Goal: Information Seeking & Learning: Learn about a topic

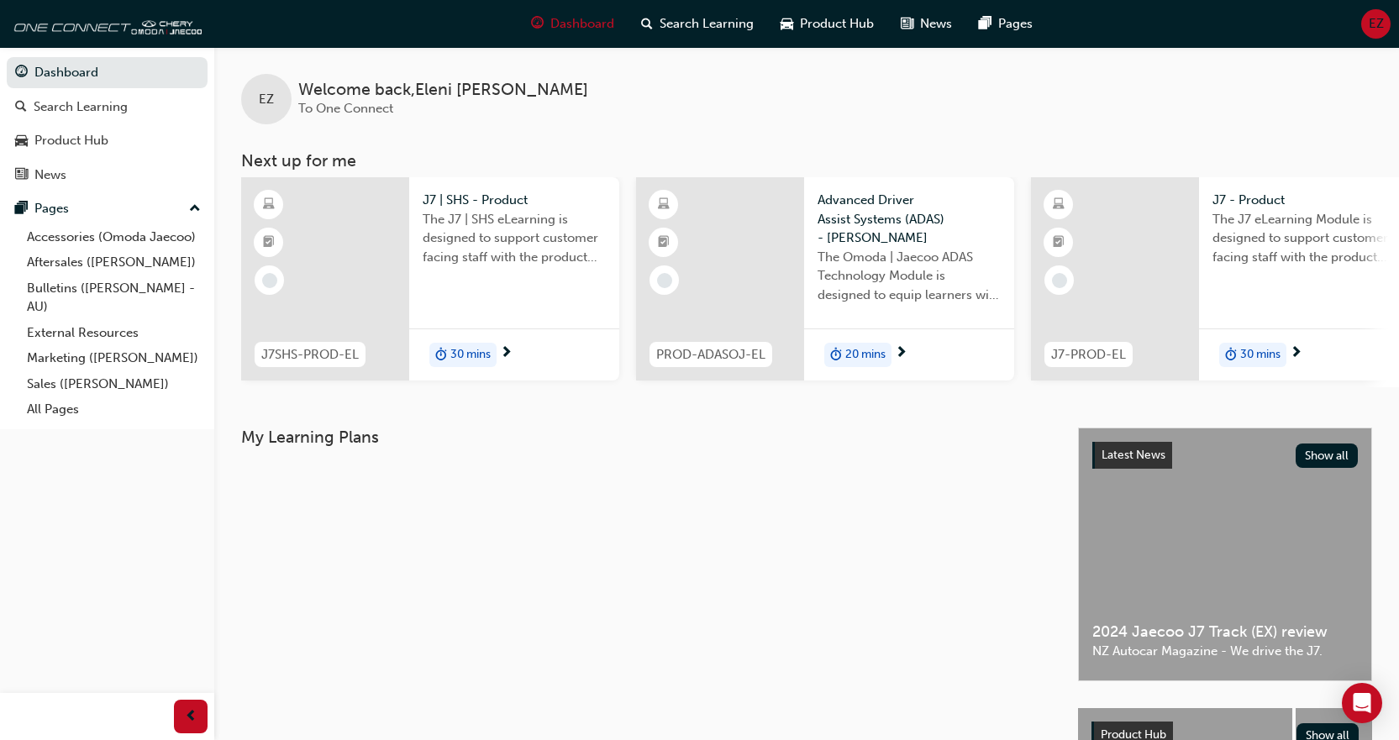
click at [1378, 13] on div "EZ" at bounding box center [1375, 23] width 29 height 29
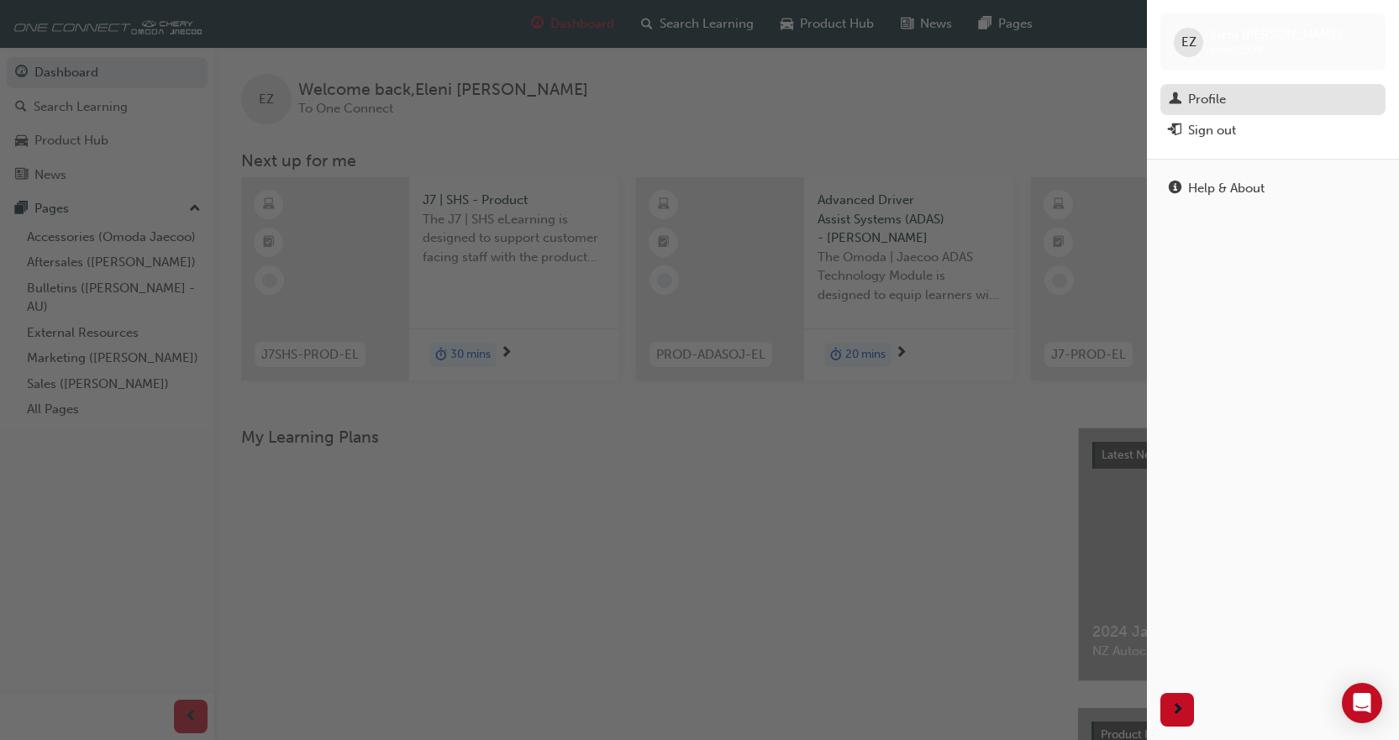
click at [1177, 106] on span "man-icon" at bounding box center [1175, 99] width 13 height 15
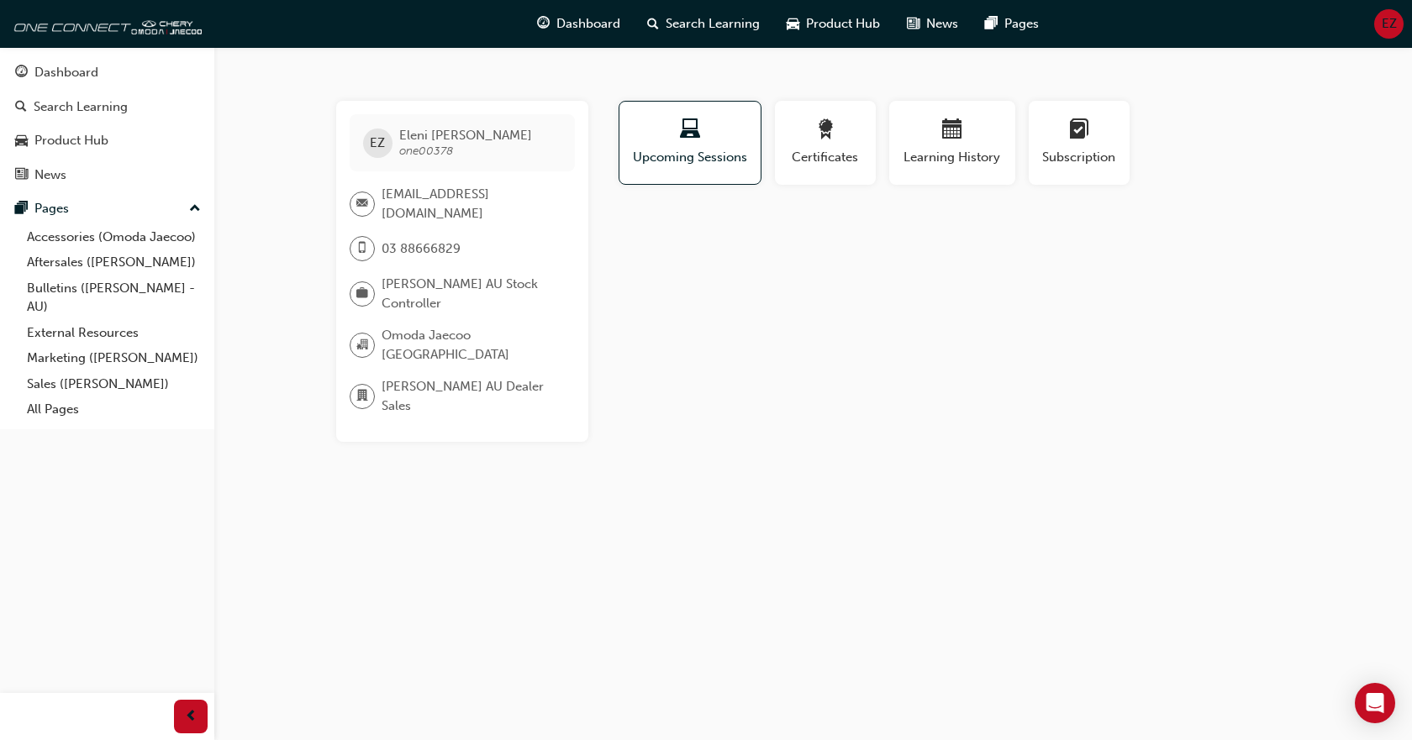
drag, startPoint x: 477, startPoint y: 301, endPoint x: 387, endPoint y: 297, distance: 90.9
click at [435, 303] on span "[PERSON_NAME] AU Stock Controller" at bounding box center [472, 294] width 180 height 38
click at [387, 297] on span "[PERSON_NAME] AU Stock Controller" at bounding box center [472, 294] width 180 height 38
click at [477, 401] on span "[PERSON_NAME] AU Dealer Sales" at bounding box center [472, 396] width 180 height 38
drag, startPoint x: 467, startPoint y: 403, endPoint x: 387, endPoint y: 287, distance: 140.8
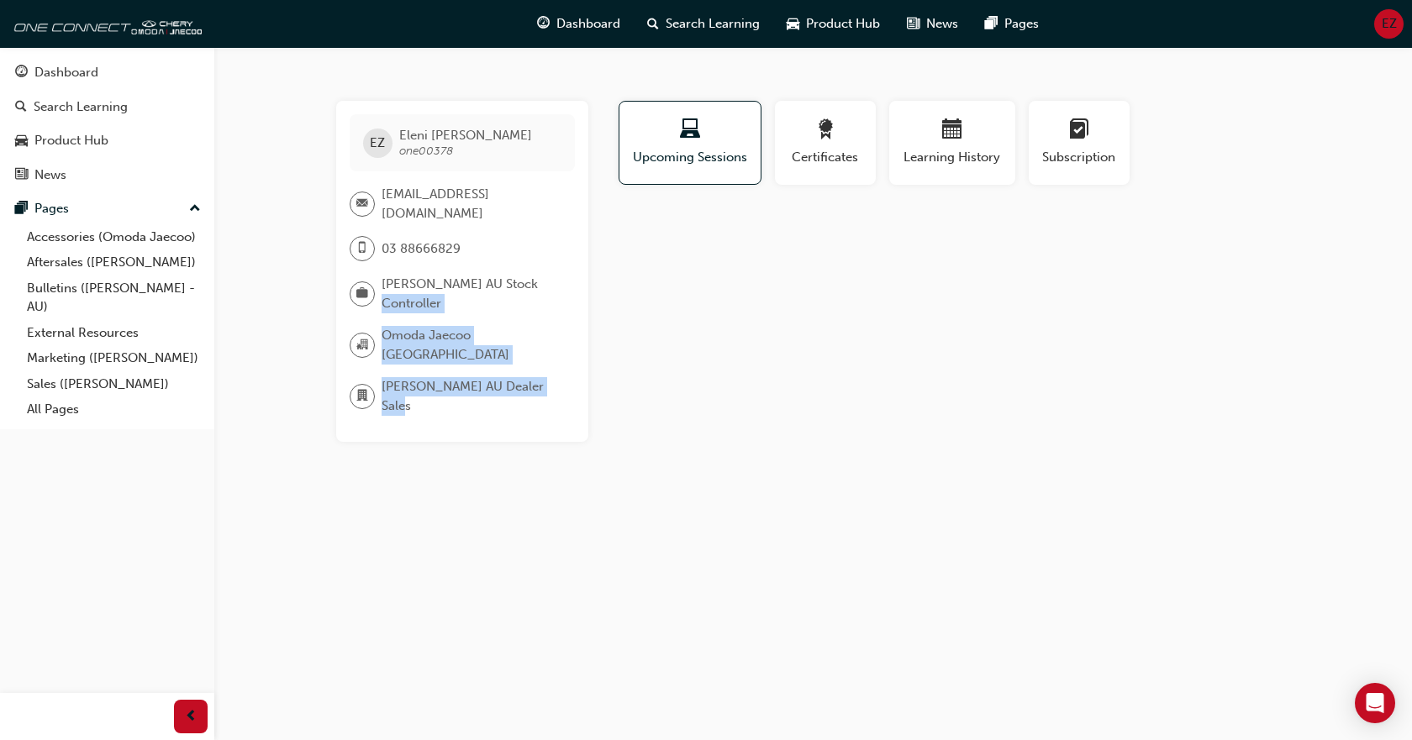
click at [383, 292] on div "EZ [PERSON_NAME] one00378 [EMAIL_ADDRESS][DOMAIN_NAME] 03 88666829 Omoda Jaecoo…" at bounding box center [462, 271] width 252 height 341
click at [392, 286] on span "[PERSON_NAME] AU Stock Controller" at bounding box center [472, 294] width 180 height 38
click at [461, 266] on div "03 88666829" at bounding box center [412, 255] width 124 height 39
click at [441, 158] on span "[PERSON_NAME] one00378" at bounding box center [465, 143] width 133 height 30
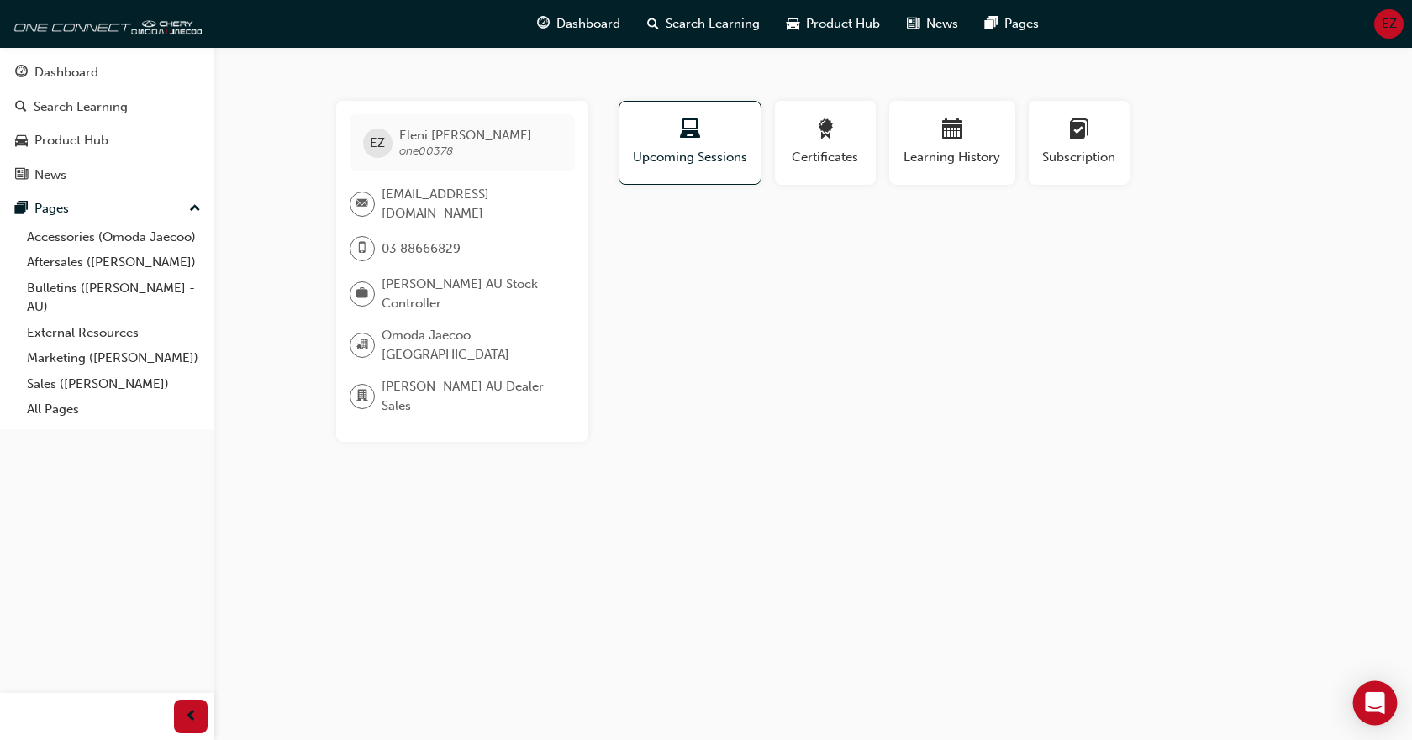
click at [1377, 692] on div "Open Intercom Messenger" at bounding box center [1375, 704] width 45 height 45
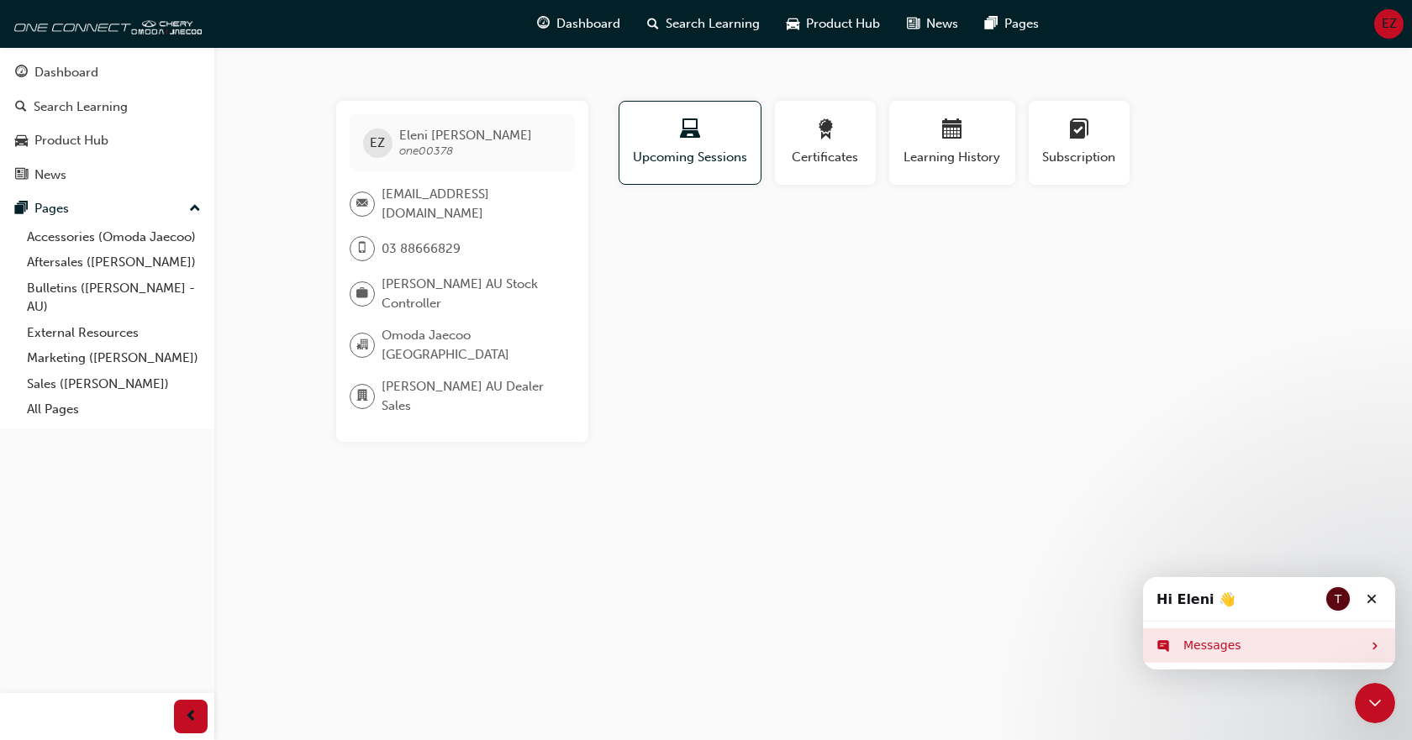
click at [1241, 640] on div "Messages" at bounding box center [1272, 646] width 178 height 18
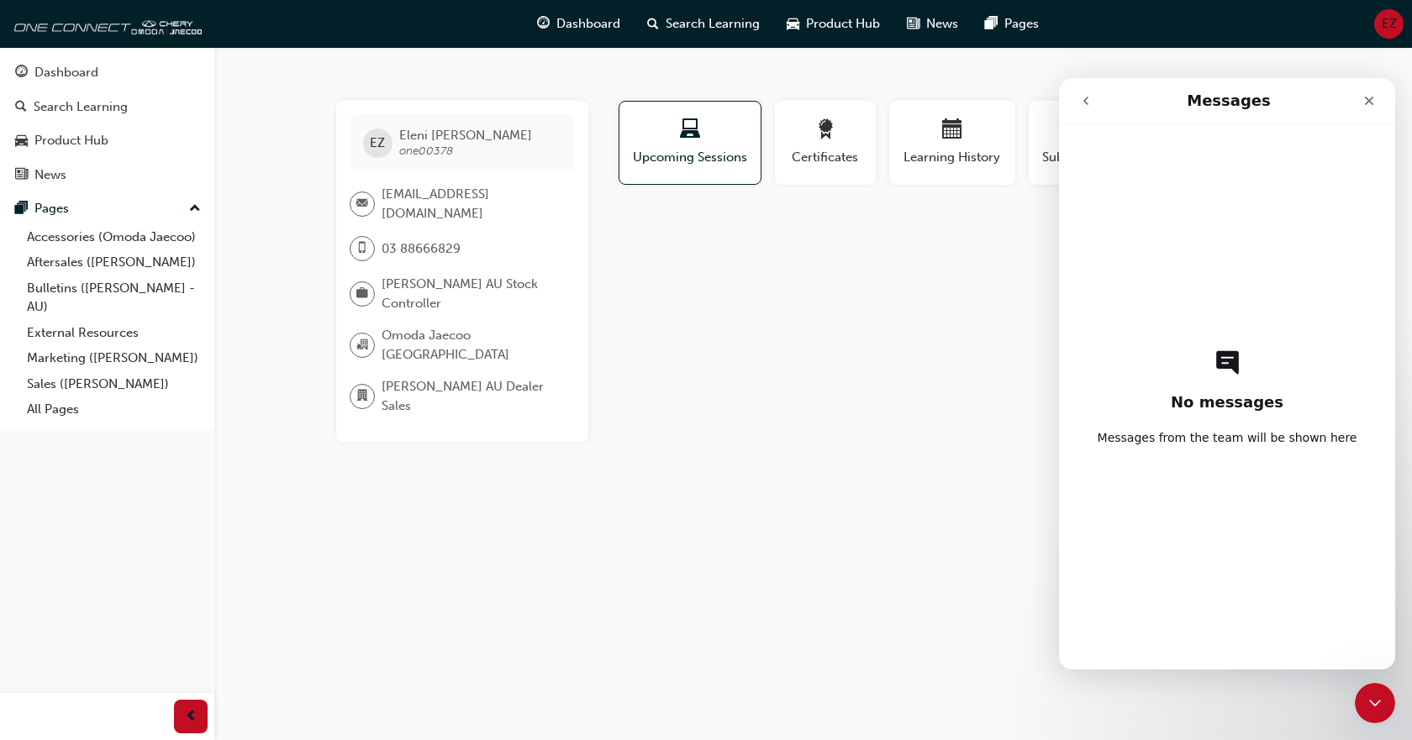
click at [842, 523] on div "EZ [PERSON_NAME] one00378 [EMAIL_ADDRESS][DOMAIN_NAME] 03 88666829 Omoda Jaecoo…" at bounding box center [706, 370] width 1412 height 740
click at [1382, 100] on div "Close" at bounding box center [1369, 101] width 30 height 30
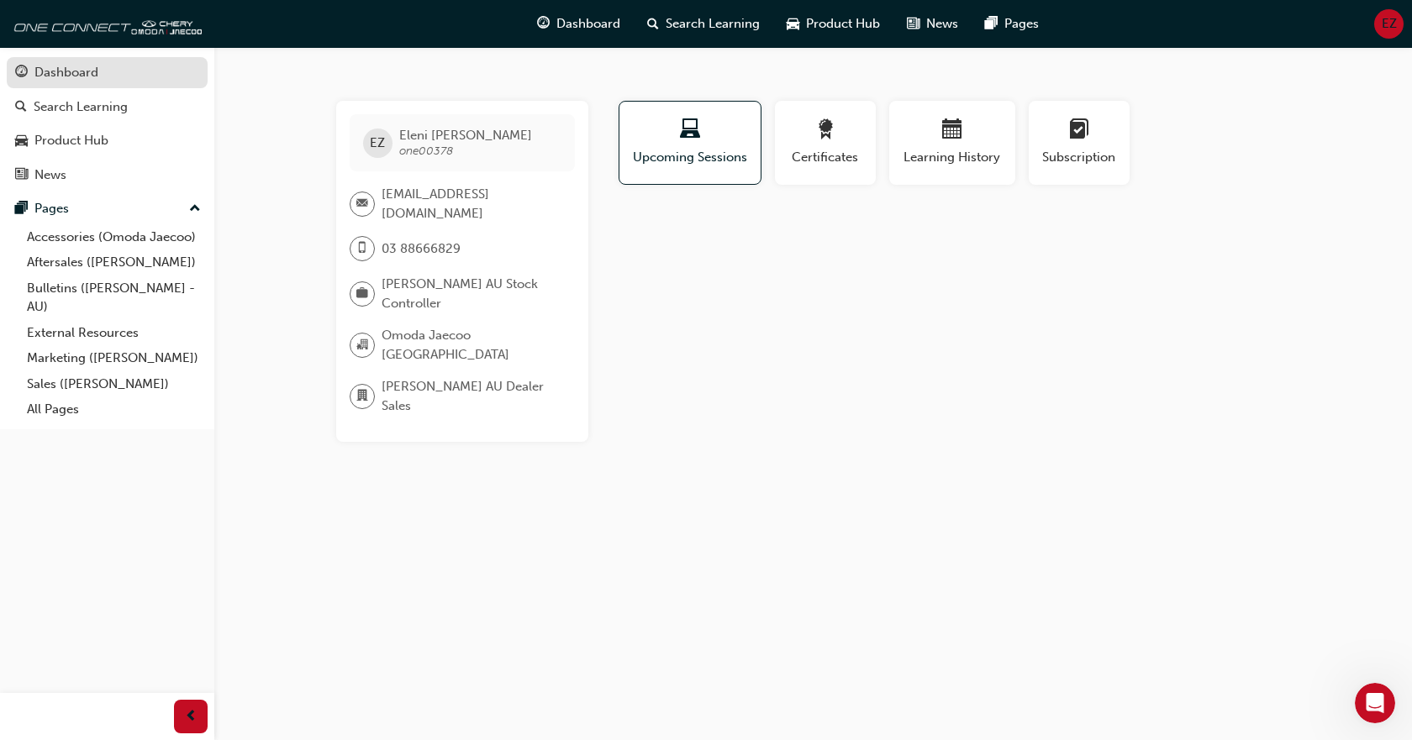
click at [116, 76] on div "Dashboard" at bounding box center [107, 72] width 184 height 21
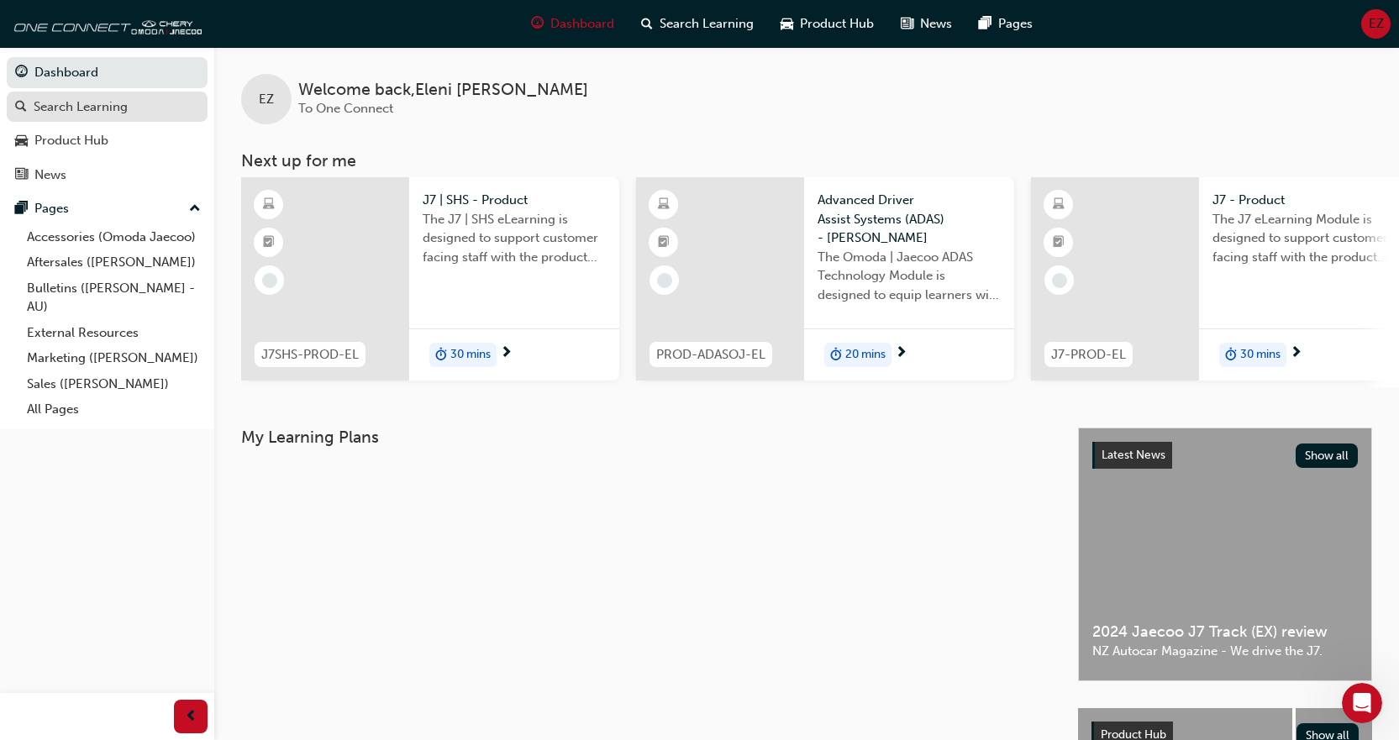
click at [70, 102] on div "Search Learning" at bounding box center [81, 106] width 94 height 19
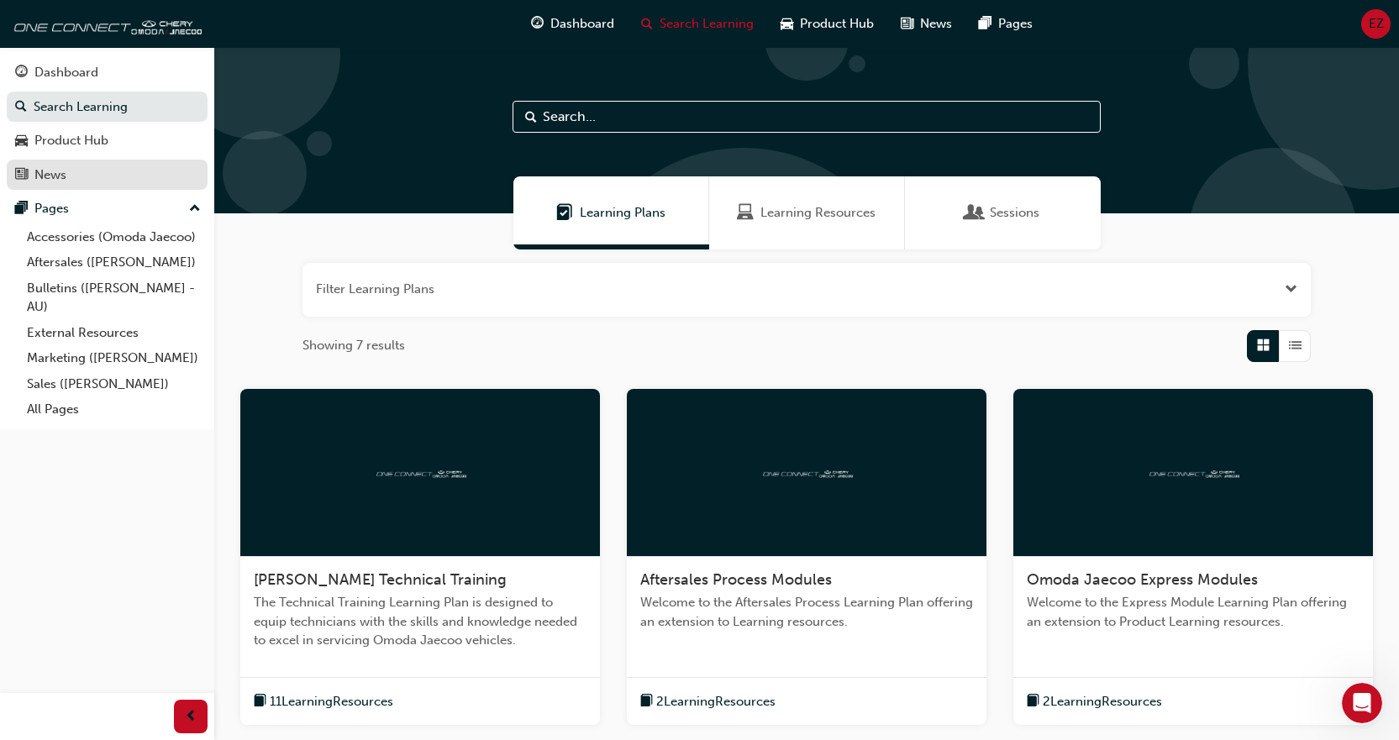
click at [60, 176] on div "News" at bounding box center [50, 175] width 32 height 19
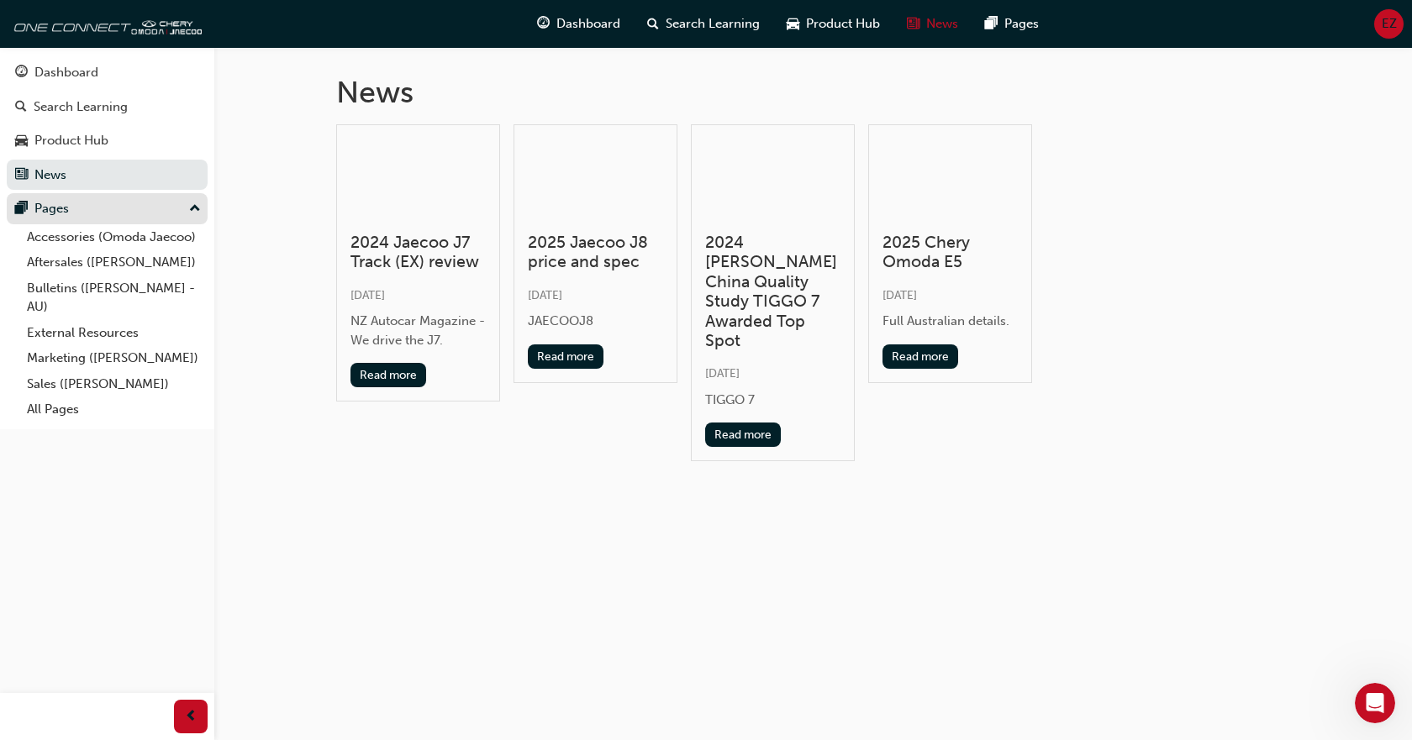
click at [66, 204] on div "Pages" at bounding box center [51, 208] width 34 height 19
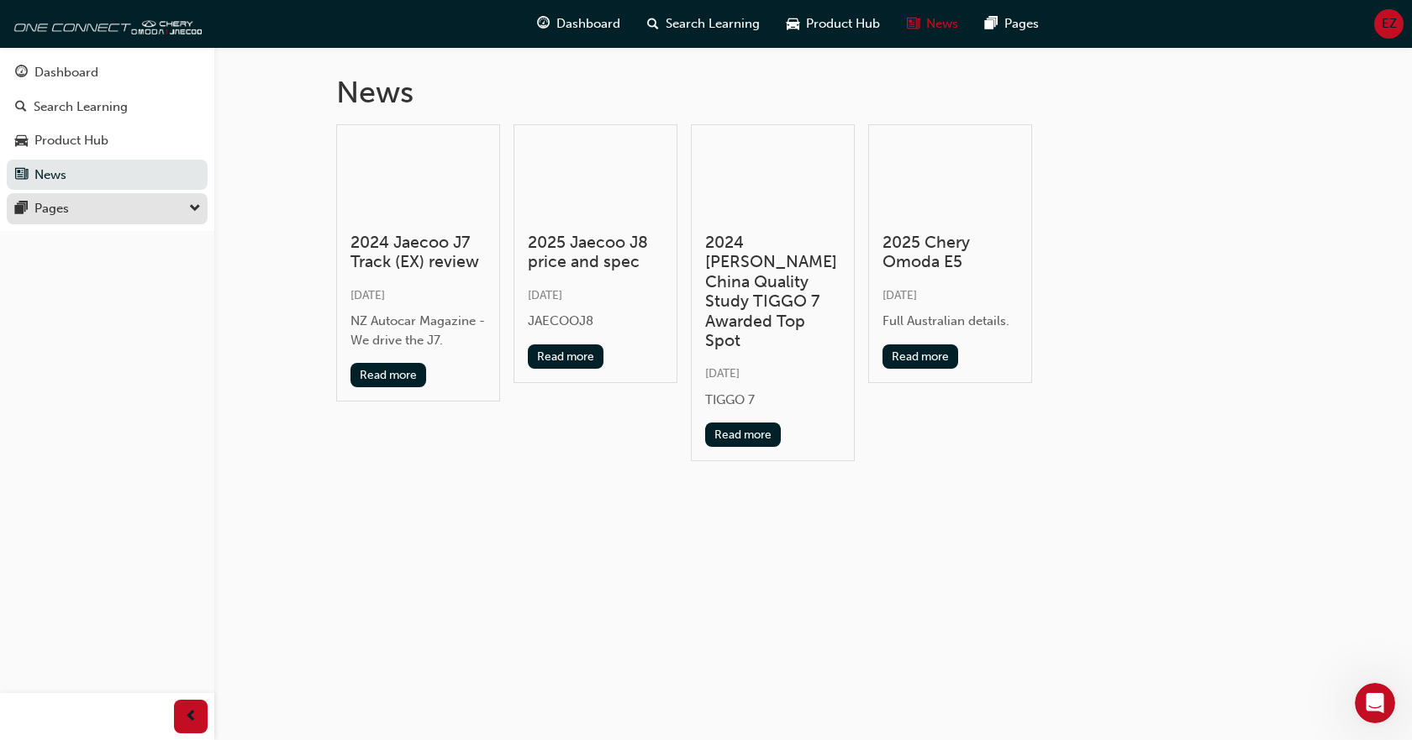
click at [71, 205] on div "Pages" at bounding box center [107, 208] width 184 height 21
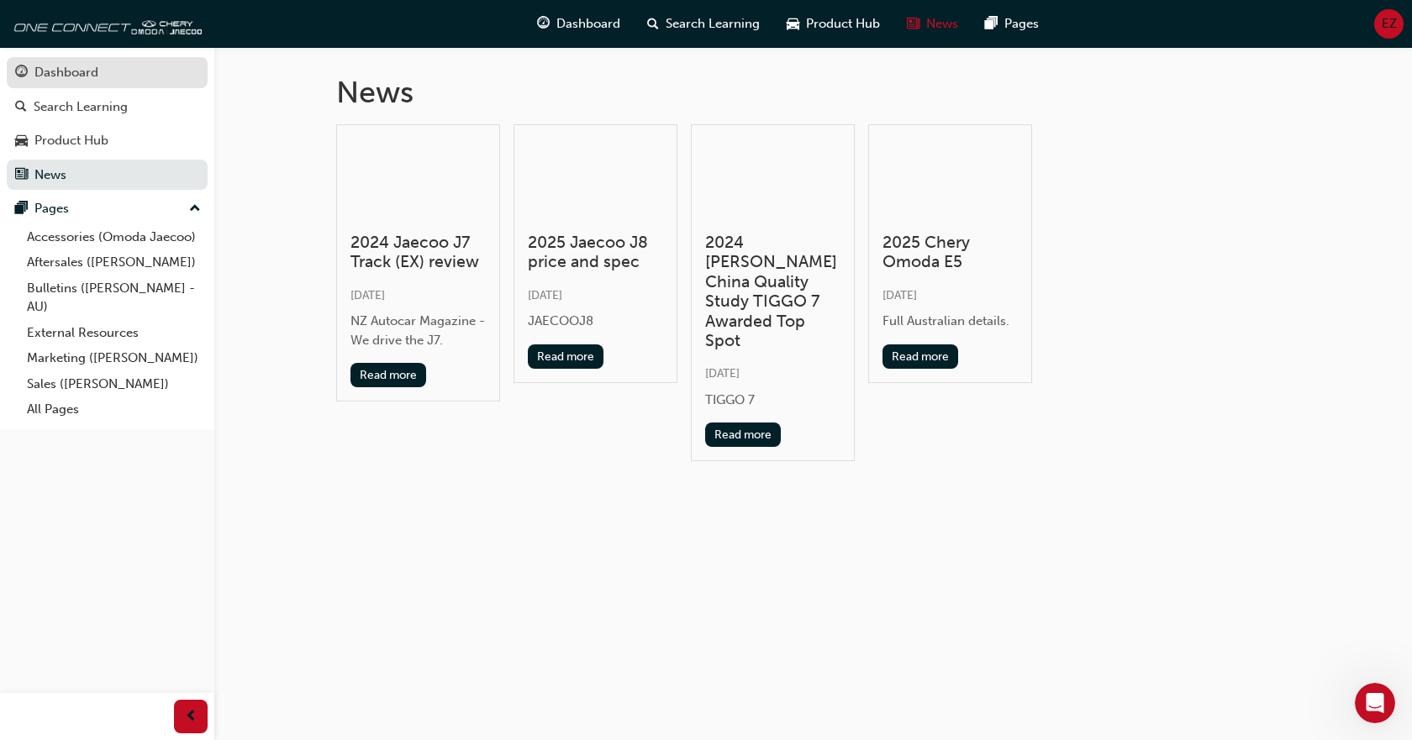
click at [89, 71] on div "Dashboard" at bounding box center [66, 72] width 64 height 19
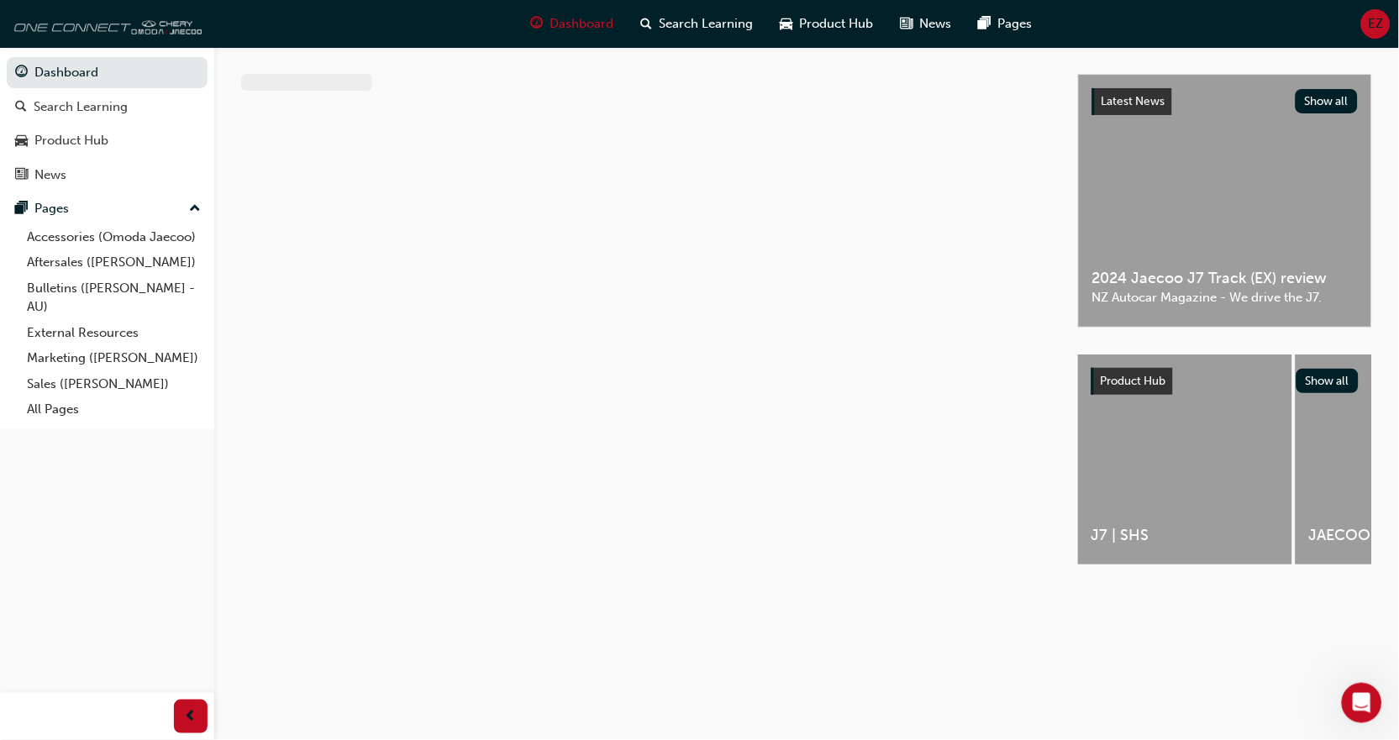
click at [94, 20] on img at bounding box center [104, 24] width 193 height 34
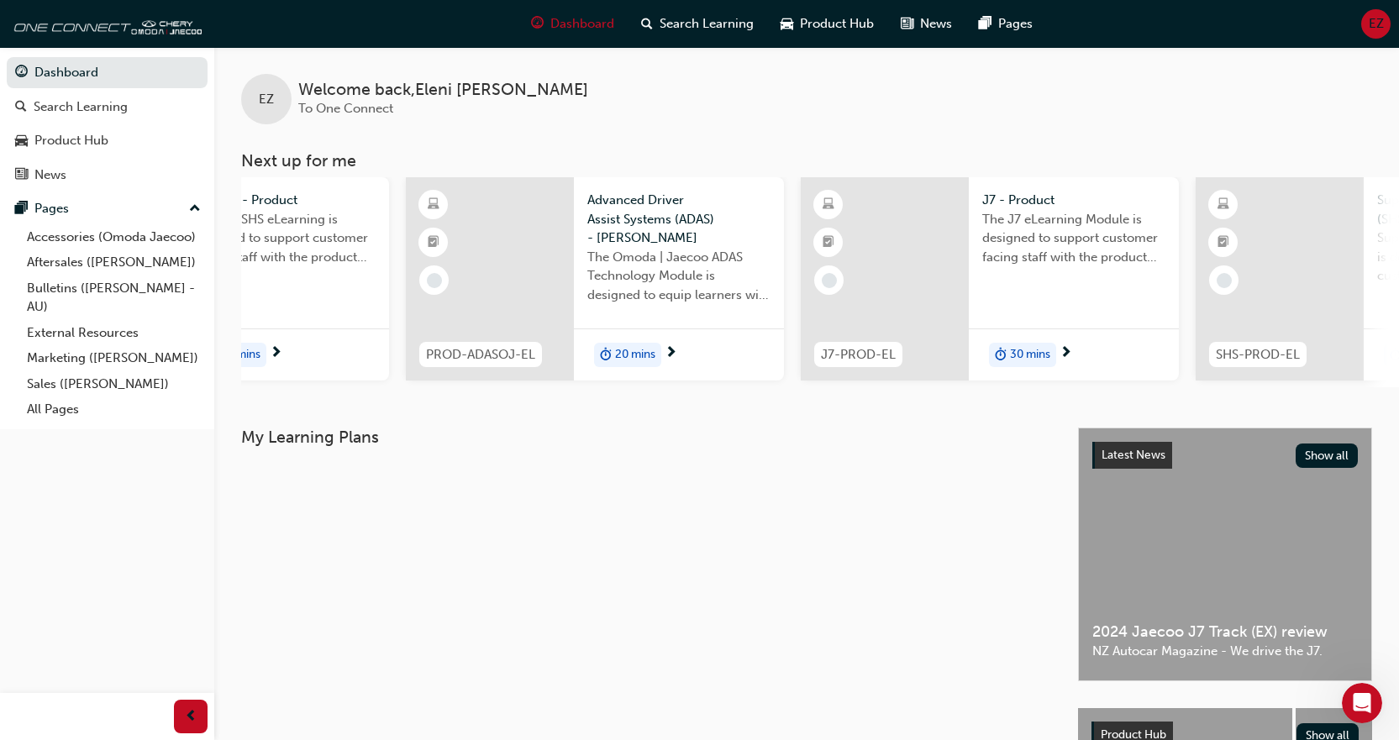
scroll to position [0, 418]
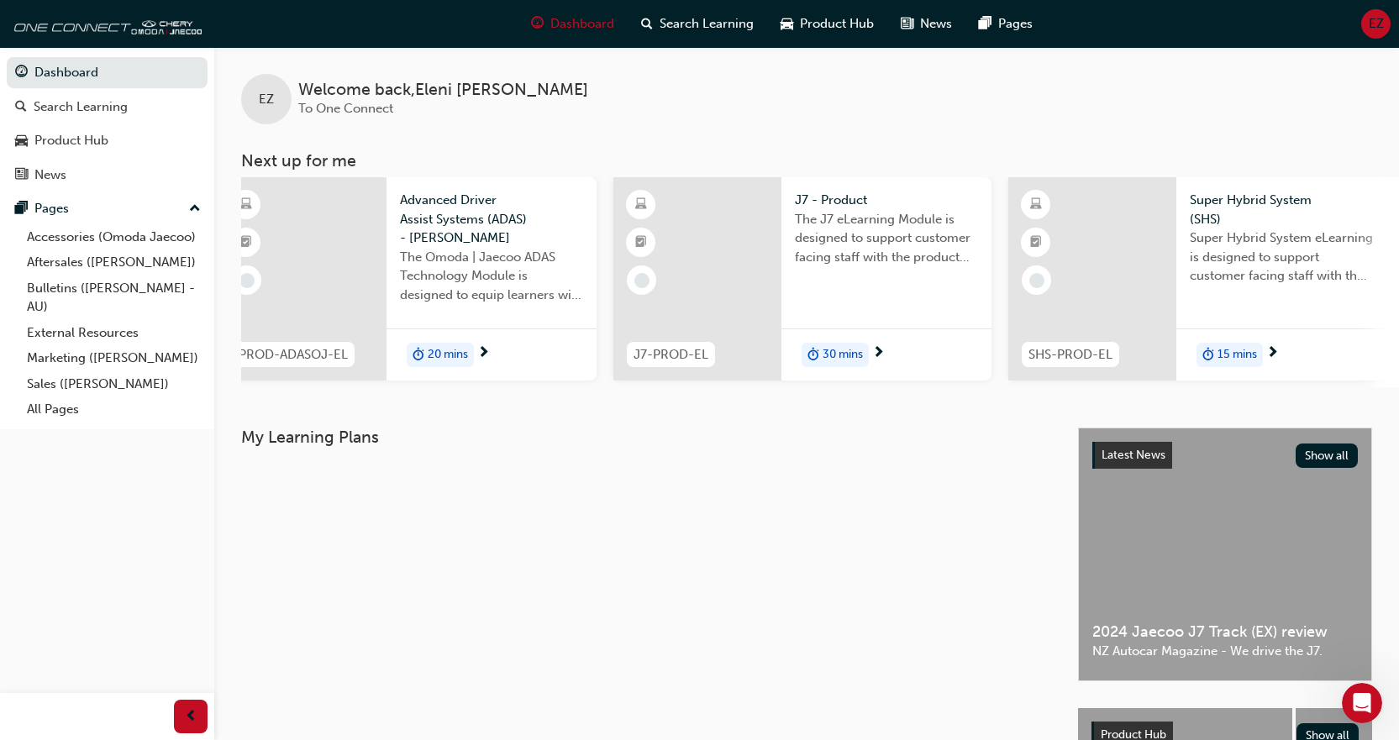
click at [1124, 400] on div "EZ Welcome back , [PERSON_NAME] To One Connect Next up for me J7SHS-PROD-EL J7 …" at bounding box center [806, 237] width 1185 height 381
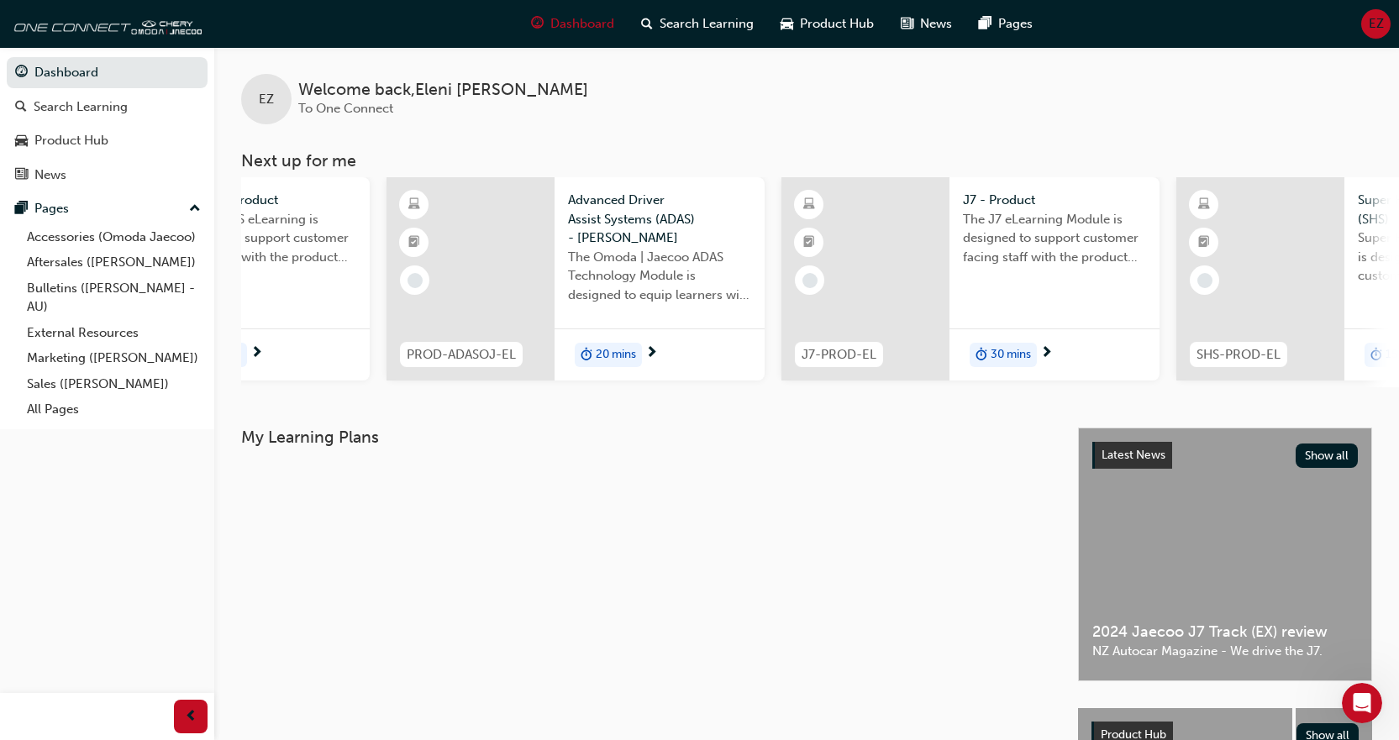
scroll to position [0, 0]
